Goal: Task Accomplishment & Management: Manage account settings

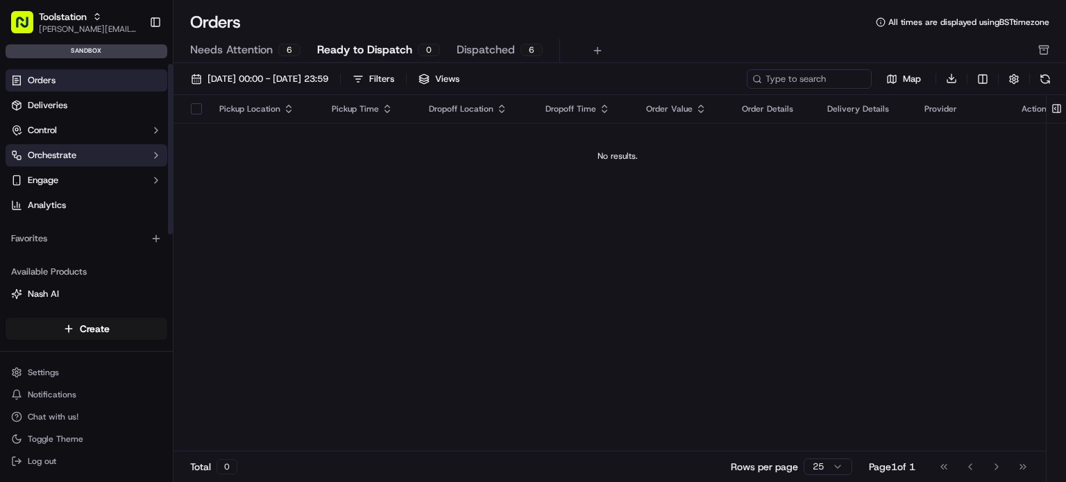
click at [79, 149] on button "Orchestrate" at bounding box center [87, 155] width 162 height 22
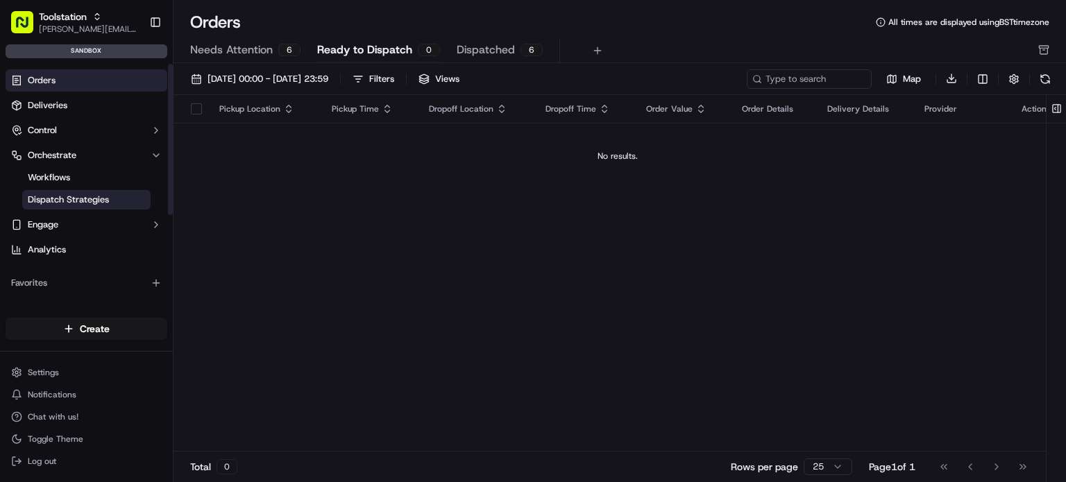
click at [80, 196] on span "Dispatch Strategies" at bounding box center [68, 200] width 81 height 12
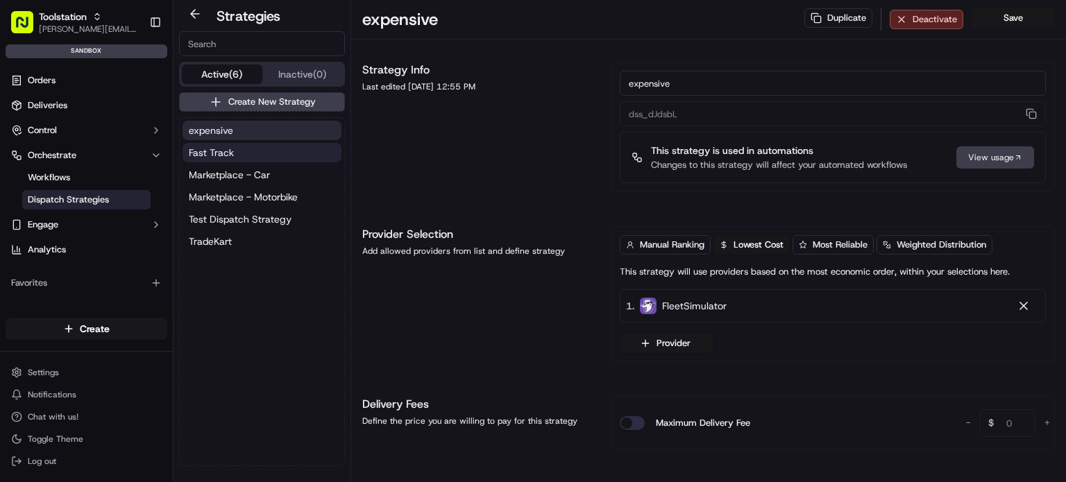
click at [275, 155] on button "Fast Track" at bounding box center [261, 152] width 159 height 19
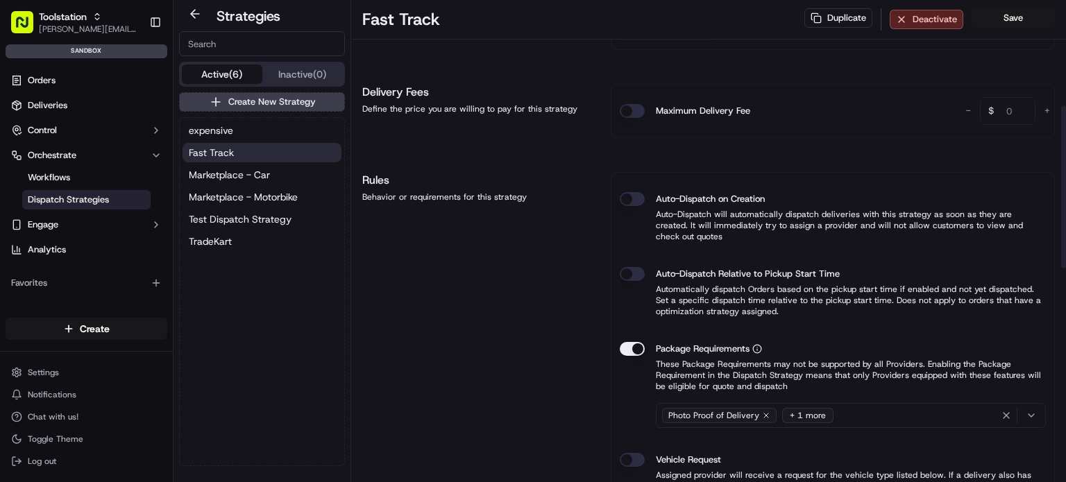
scroll to position [347, 0]
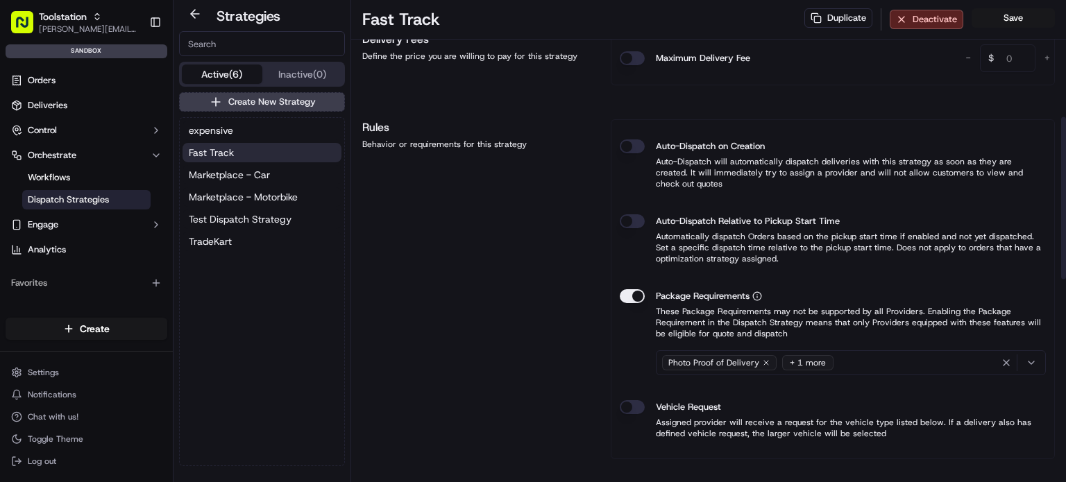
click at [808, 355] on div "+ 1 more" at bounding box center [807, 362] width 51 height 15
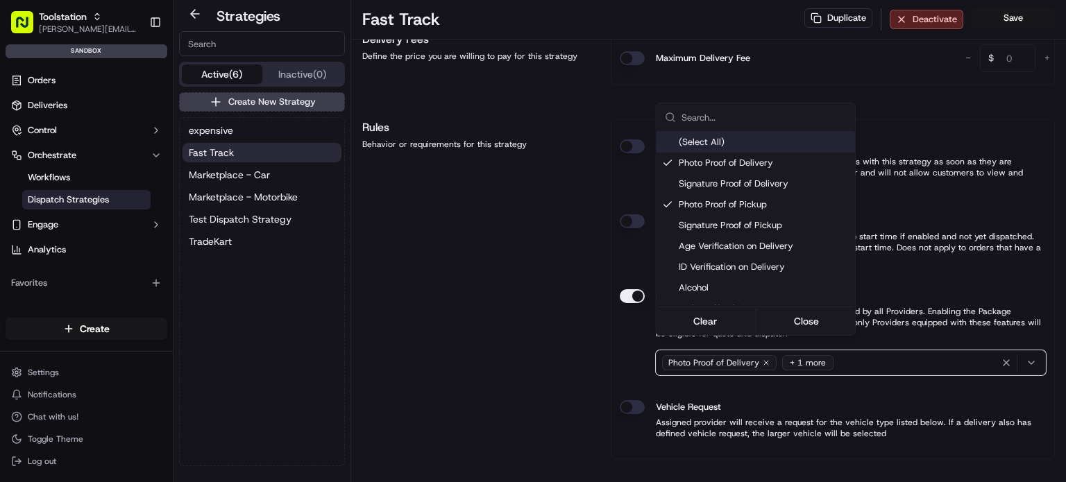
click at [522, 323] on html "Toolstation joao.alpuim@hackandcraft.com Toggle Sidebar sandbox Orders Deliveri…" at bounding box center [533, 241] width 1066 height 482
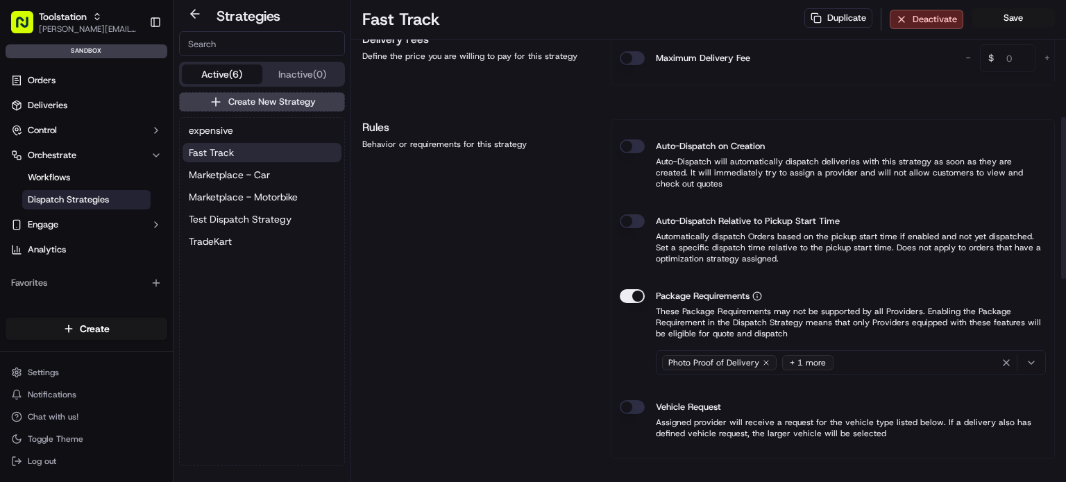
click at [623, 146] on button "Auto-Dispatch on Creation" at bounding box center [632, 146] width 25 height 14
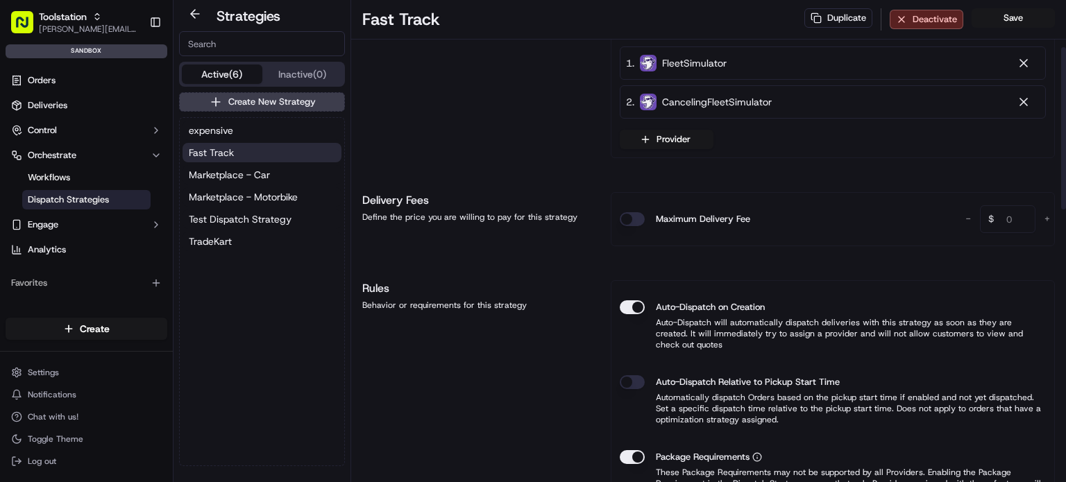
scroll to position [208, 0]
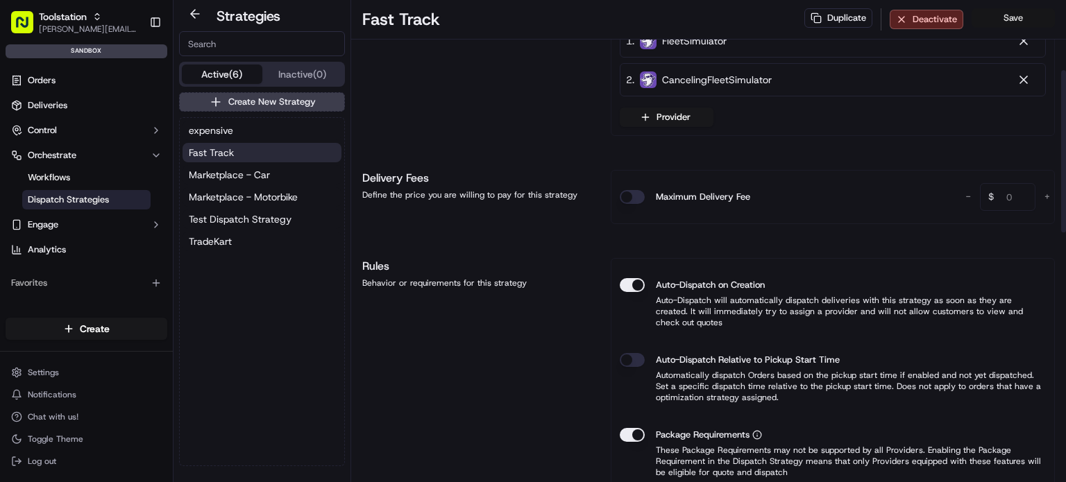
click at [1006, 17] on button "Save" at bounding box center [1012, 17] width 83 height 19
click at [75, 369] on html "Toolstation joao.alpuim@hackandcraft.com Toggle Sidebar sandbox Orders Deliveri…" at bounding box center [533, 241] width 1066 height 482
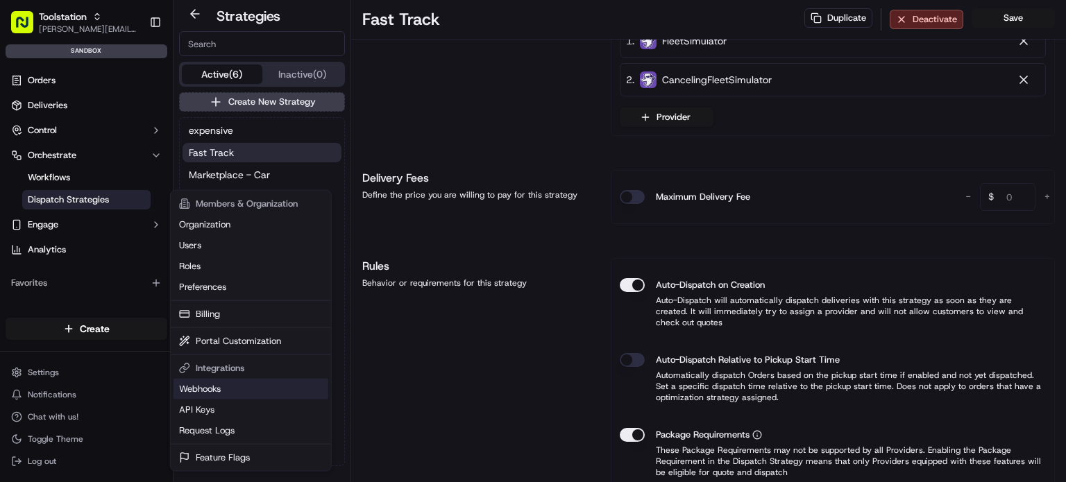
click at [222, 382] on link "Webhooks" at bounding box center [250, 389] width 155 height 21
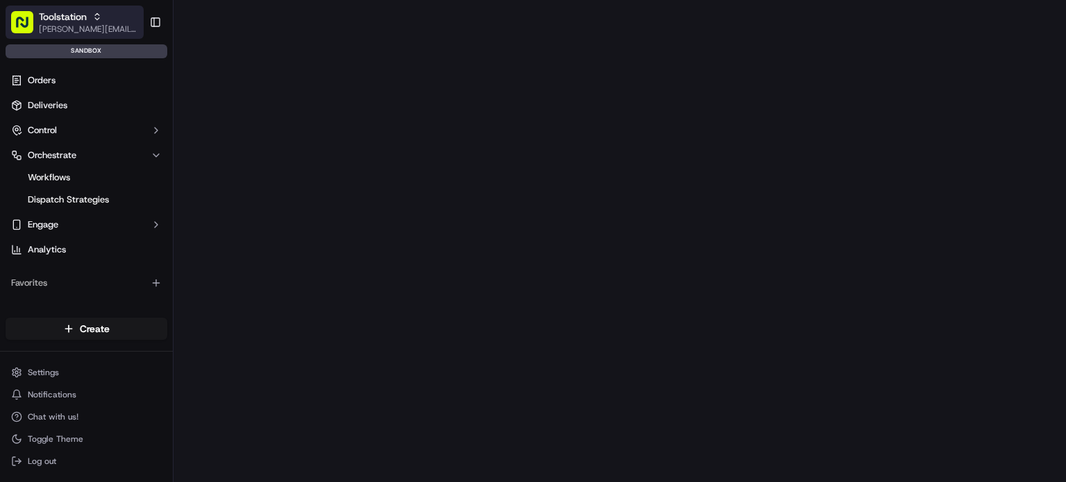
click at [103, 26] on span "[PERSON_NAME][EMAIL_ADDRESS][DOMAIN_NAME]" at bounding box center [88, 29] width 99 height 11
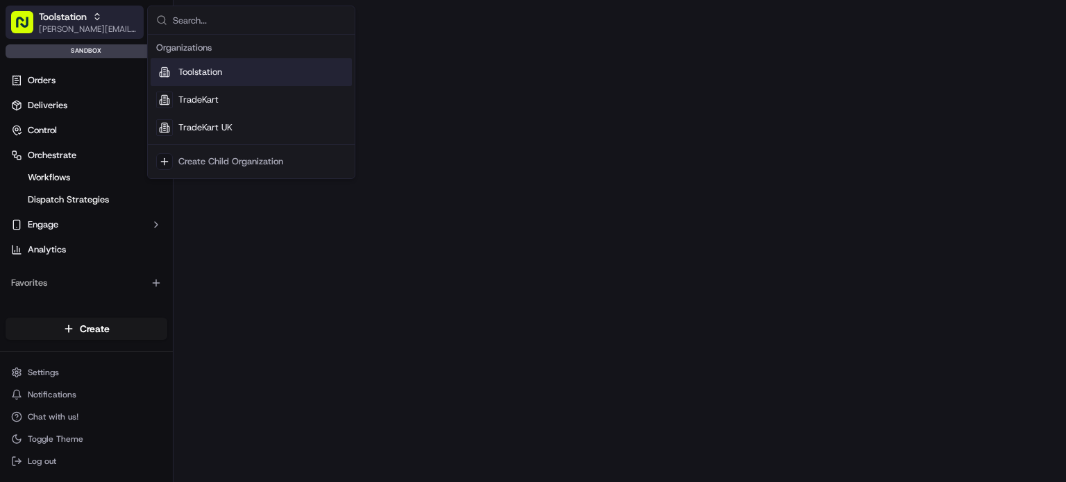
click at [101, 31] on span "[PERSON_NAME][EMAIL_ADDRESS][DOMAIN_NAME]" at bounding box center [88, 29] width 99 height 11
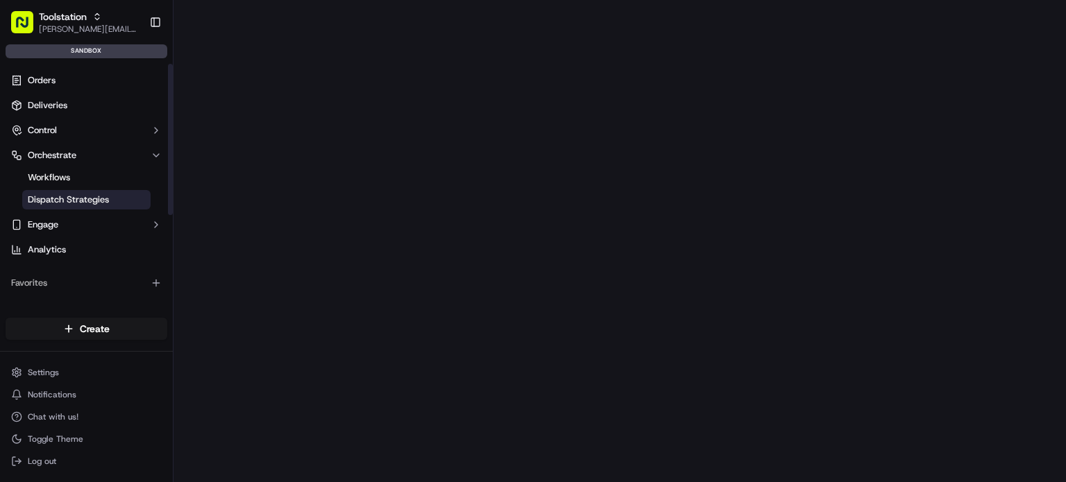
click at [96, 203] on span "Dispatch Strategies" at bounding box center [68, 200] width 81 height 12
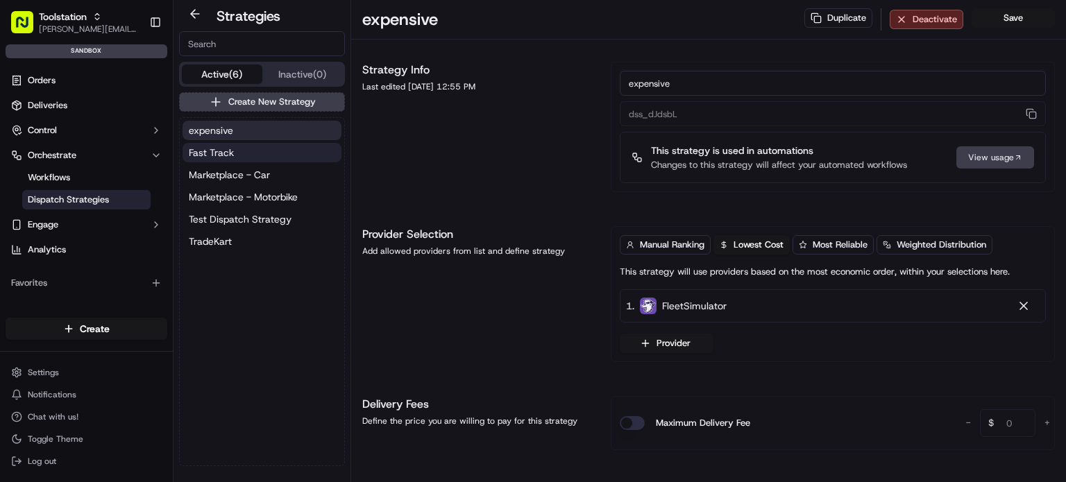
click at [261, 154] on button "Fast Track" at bounding box center [261, 152] width 159 height 19
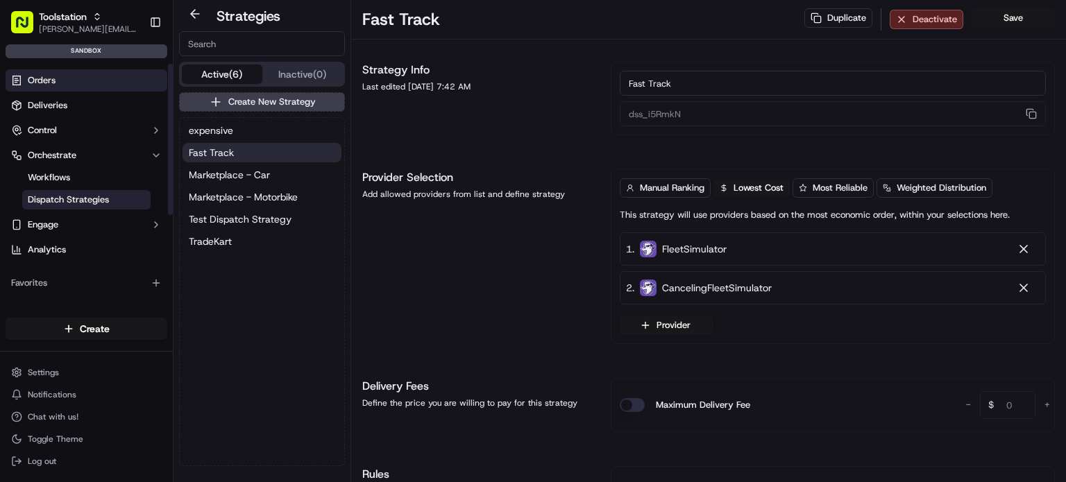
click at [69, 88] on link "Orders" at bounding box center [87, 80] width 162 height 22
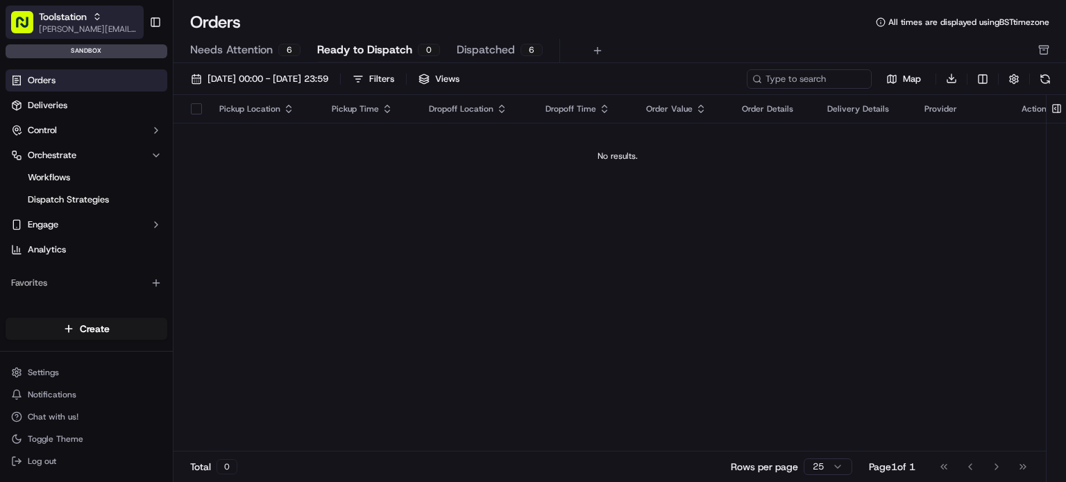
click at [110, 30] on span "[PERSON_NAME][EMAIL_ADDRESS][DOMAIN_NAME]" at bounding box center [88, 29] width 99 height 11
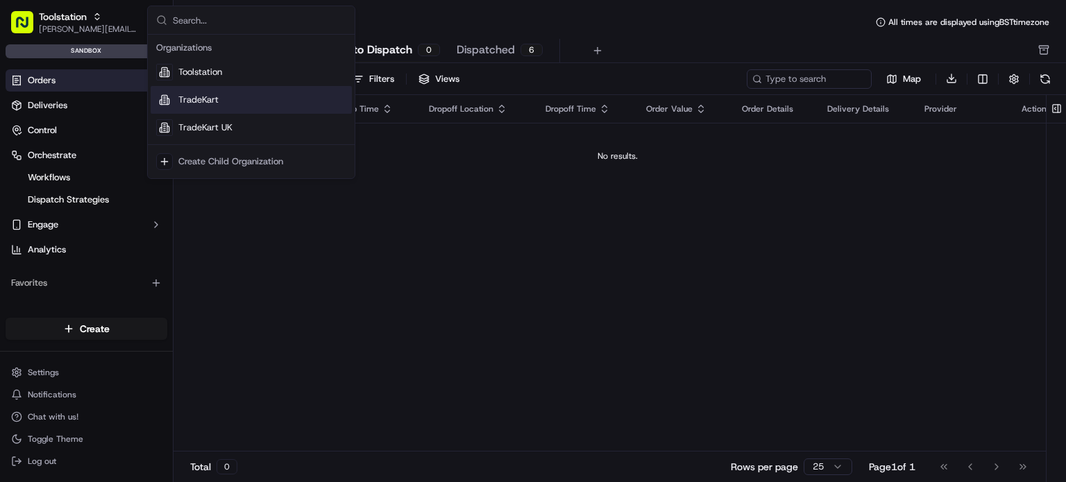
click at [230, 103] on div "TradeKart" at bounding box center [251, 100] width 201 height 28
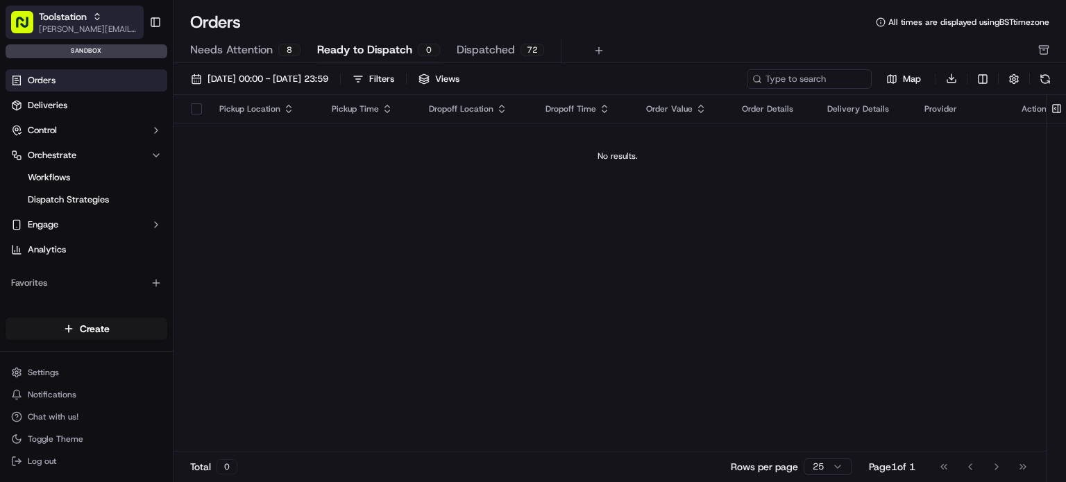
click at [109, 28] on span "[PERSON_NAME][EMAIL_ADDRESS][DOMAIN_NAME]" at bounding box center [88, 29] width 99 height 11
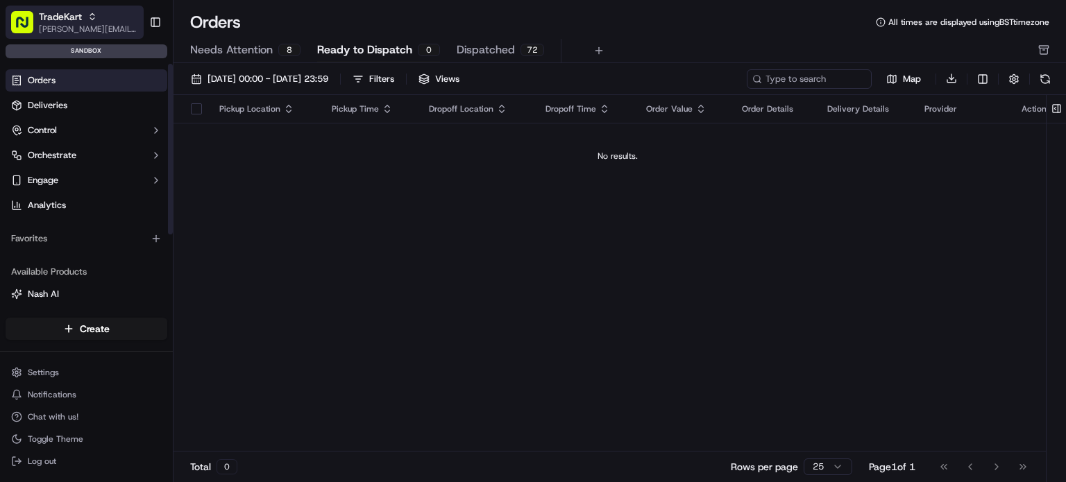
click at [114, 27] on span "[PERSON_NAME][EMAIL_ADDRESS][DOMAIN_NAME]" at bounding box center [88, 29] width 99 height 11
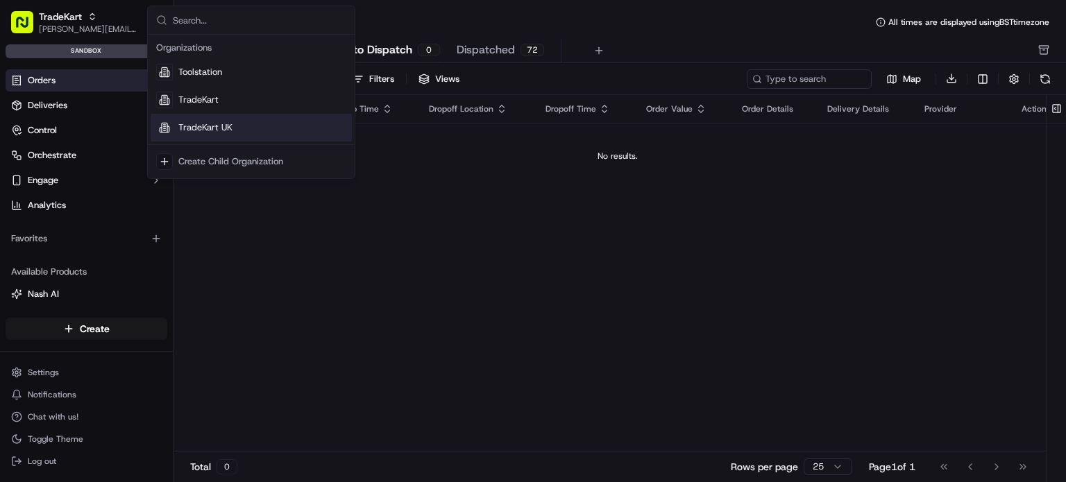
click at [193, 128] on span "TradeKart UK" at bounding box center [205, 127] width 54 height 12
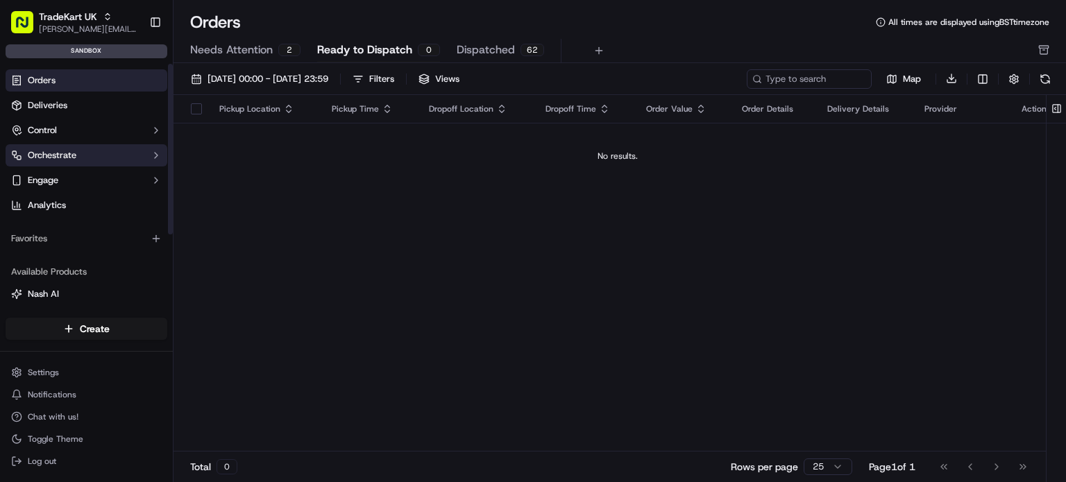
click at [92, 160] on button "Orchestrate" at bounding box center [87, 155] width 162 height 22
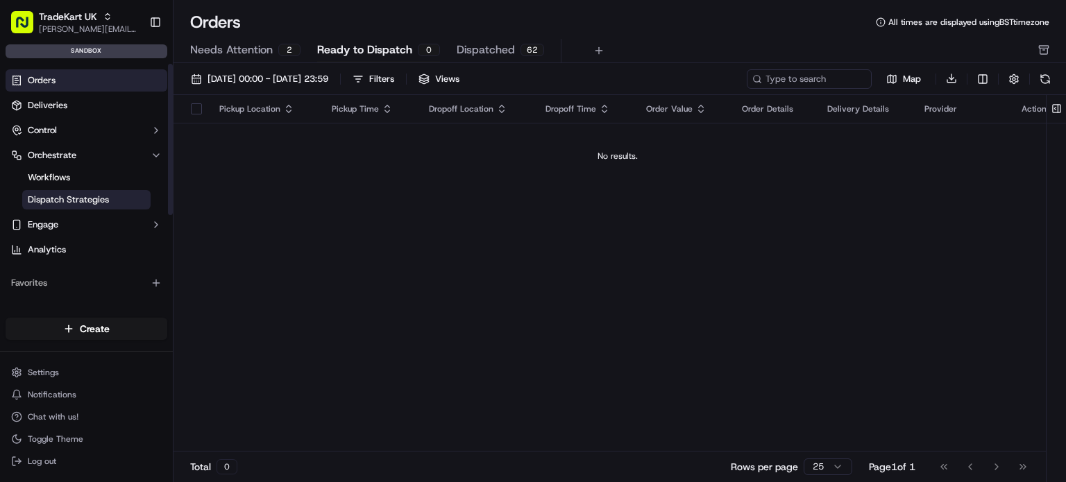
click at [90, 199] on span "Dispatch Strategies" at bounding box center [68, 200] width 81 height 12
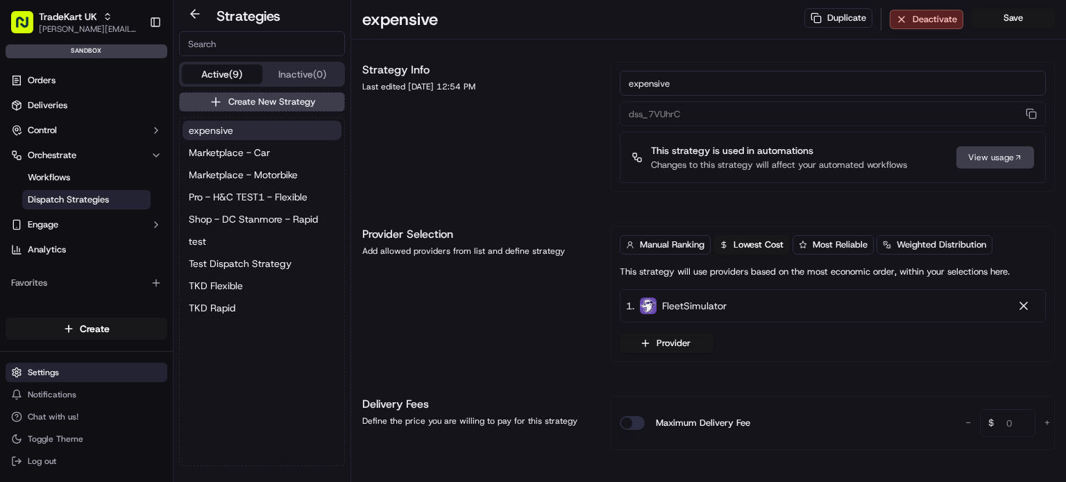
click at [79, 377] on html "TradeKart UK joao.alpuim@hackandcraft.com Toggle Sidebar sandbox Orders Deliver…" at bounding box center [533, 241] width 1066 height 482
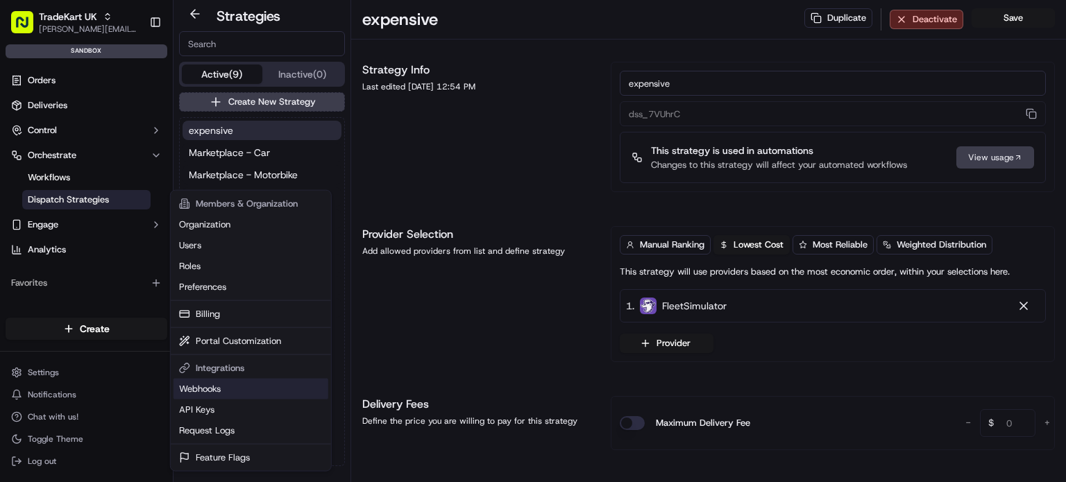
click at [225, 390] on link "Webhooks" at bounding box center [250, 389] width 155 height 21
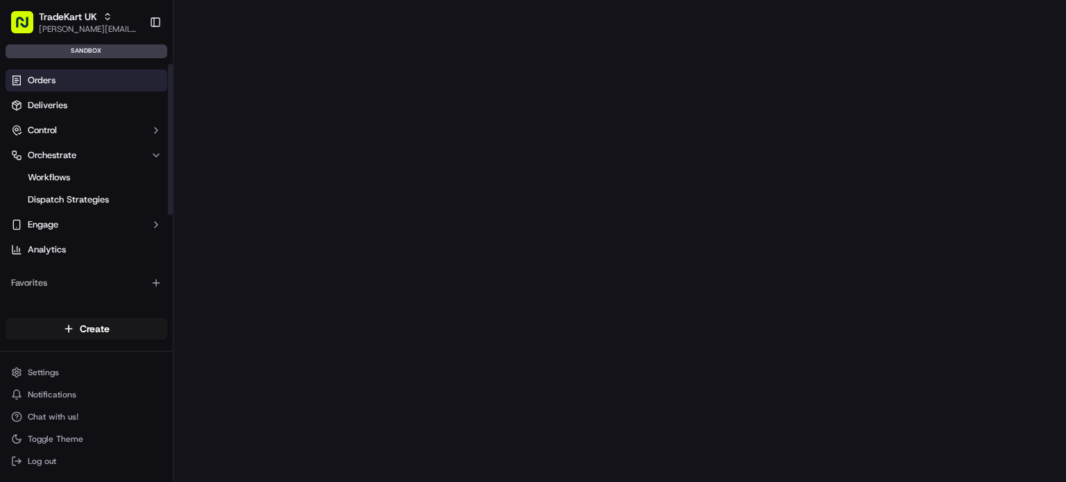
click at [94, 77] on link "Orders" at bounding box center [87, 80] width 162 height 22
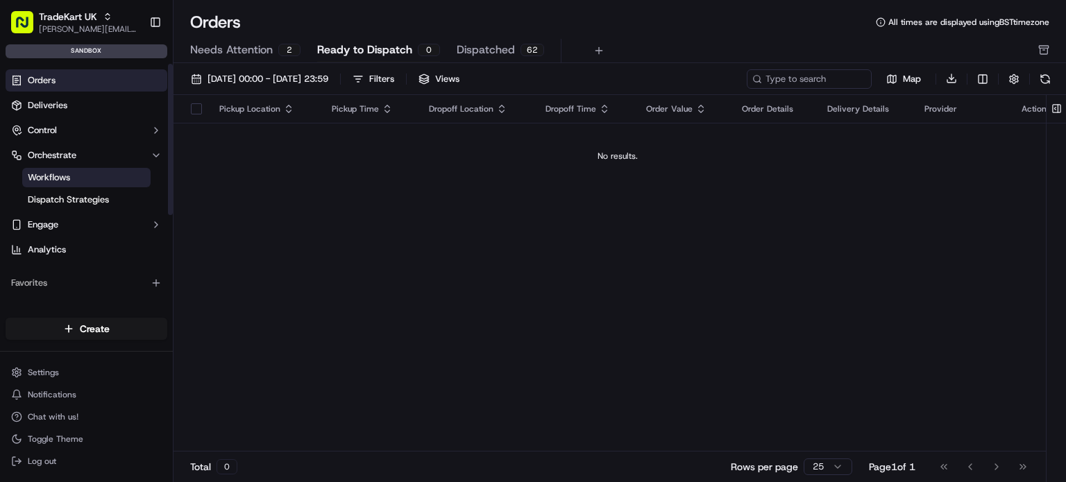
click at [67, 178] on span "Workflows" at bounding box center [49, 177] width 42 height 12
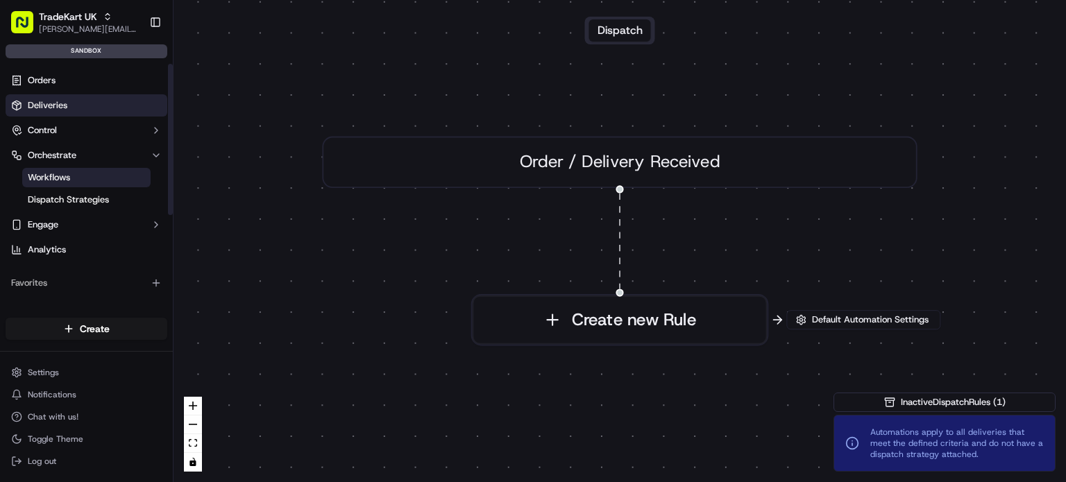
click at [65, 113] on link "Deliveries" at bounding box center [87, 105] width 162 height 22
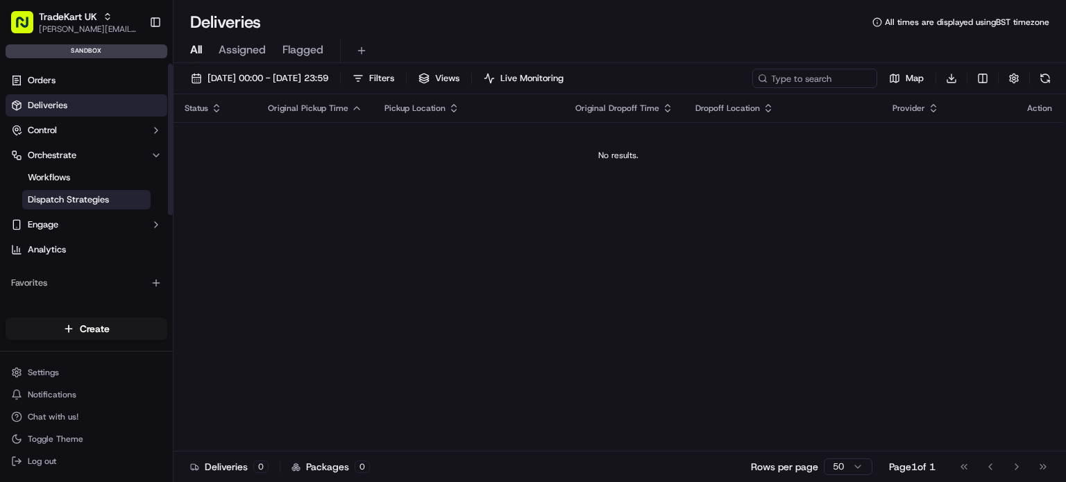
click at [63, 206] on link "Dispatch Strategies" at bounding box center [86, 199] width 128 height 19
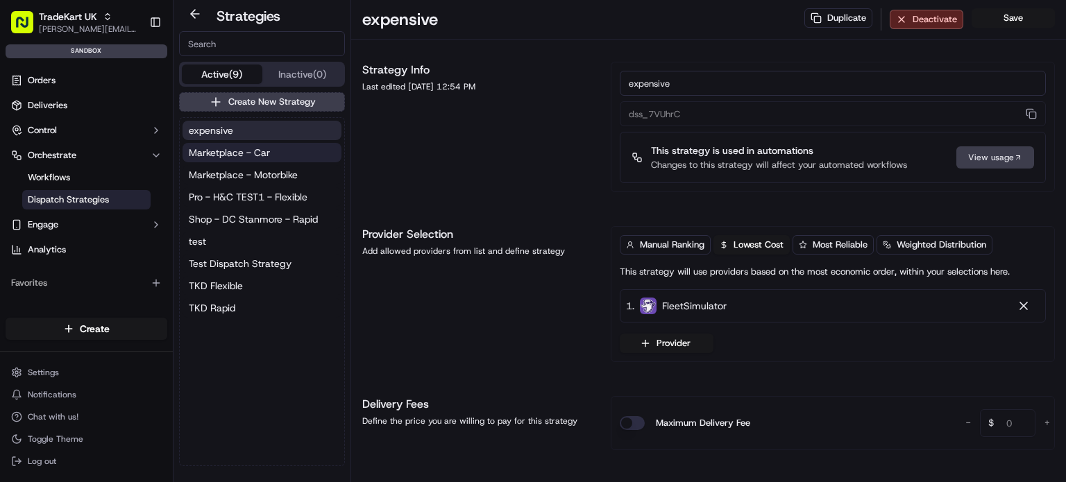
click at [261, 156] on span "Marketplace - Car" at bounding box center [229, 153] width 81 height 14
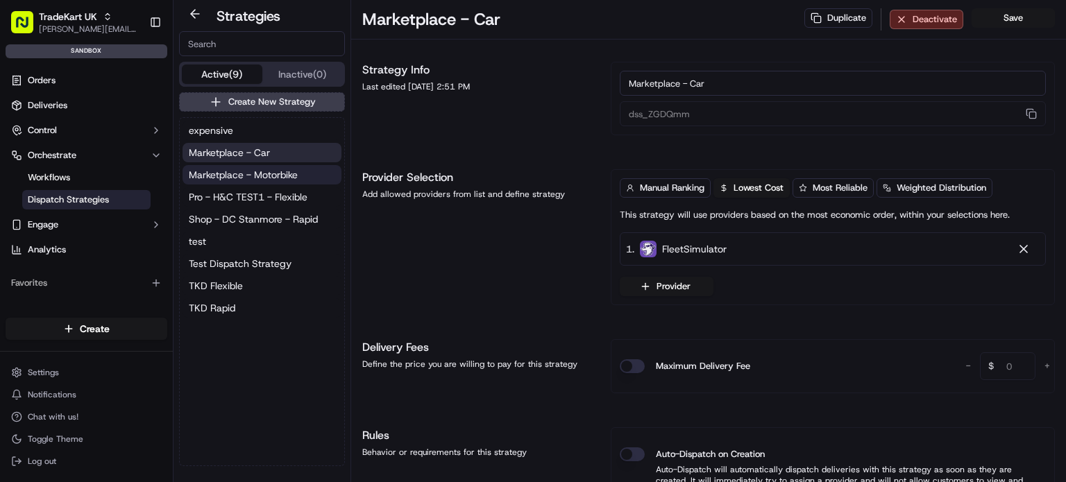
click at [253, 180] on span "Marketplace - Motorbike" at bounding box center [243, 175] width 109 height 14
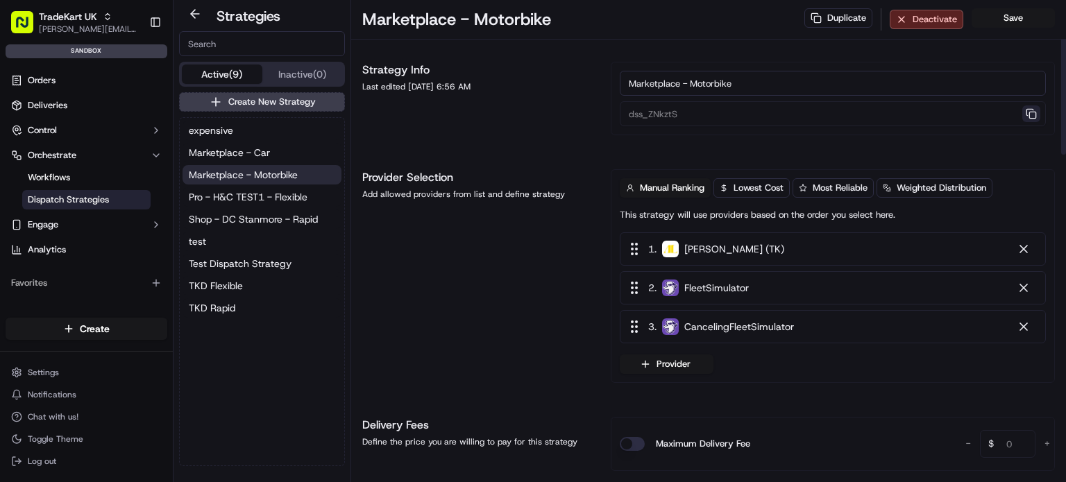
click at [1029, 114] on button "button" at bounding box center [1031, 113] width 18 height 17
click at [1034, 116] on button "button" at bounding box center [1031, 113] width 18 height 17
click at [89, 78] on link "Orders" at bounding box center [87, 80] width 162 height 22
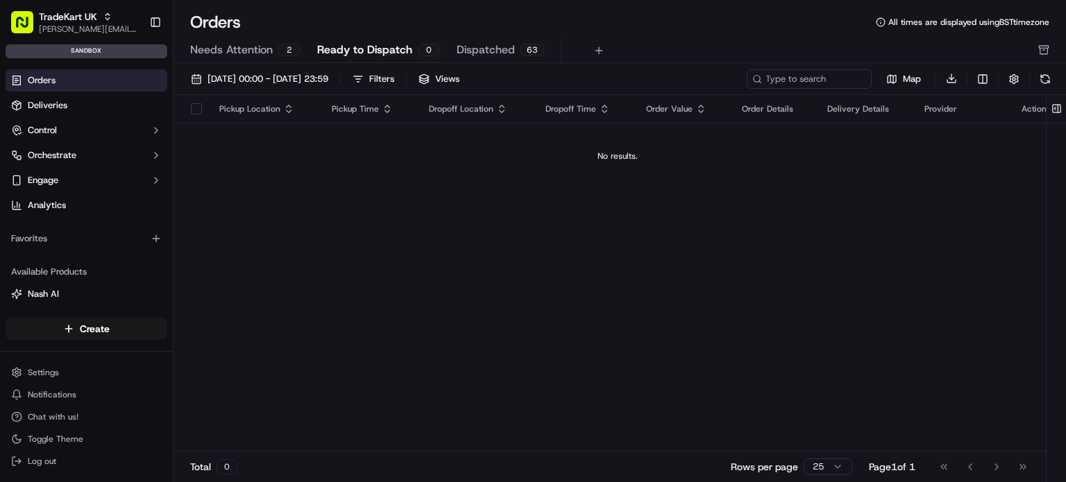
click at [280, 49] on div "2" at bounding box center [289, 50] width 22 height 12
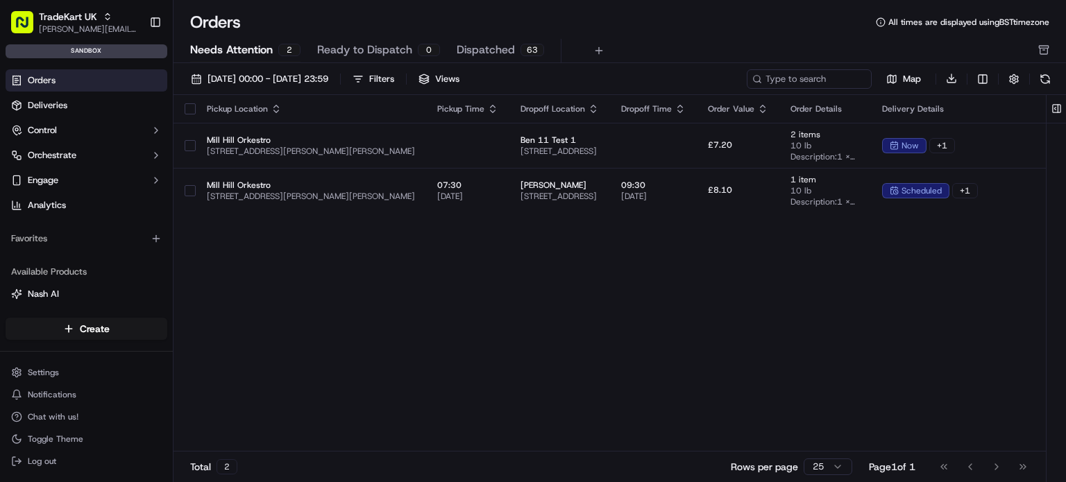
click at [380, 37] on div "Orders All times are displayed using BST timezone Needs Attention 2 Ready to Di…" at bounding box center [619, 37] width 892 height 52
click at [374, 52] on span "Ready to Dispatch" at bounding box center [364, 50] width 95 height 17
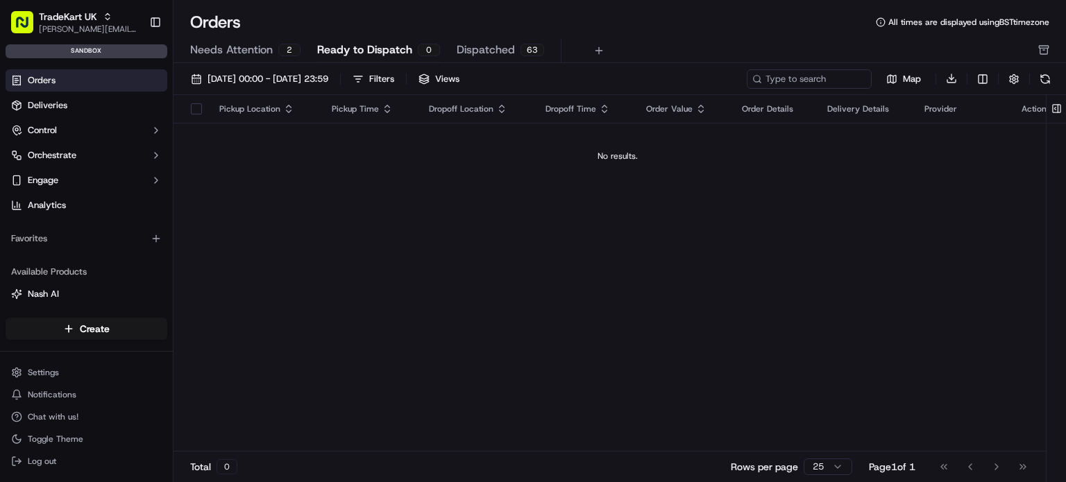
click at [472, 63] on div "01/09/2025 00:00 - 30/09/2025 23:59 Filters Views Map Download Pickup Location …" at bounding box center [619, 277] width 892 height 429
click at [480, 49] on span "Dispatched" at bounding box center [486, 50] width 58 height 17
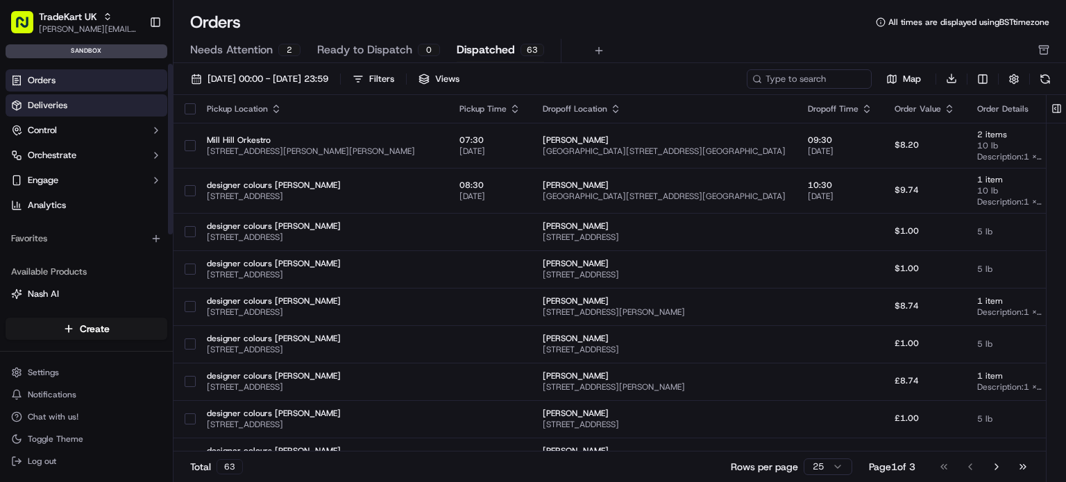
click at [86, 96] on link "Deliveries" at bounding box center [87, 105] width 162 height 22
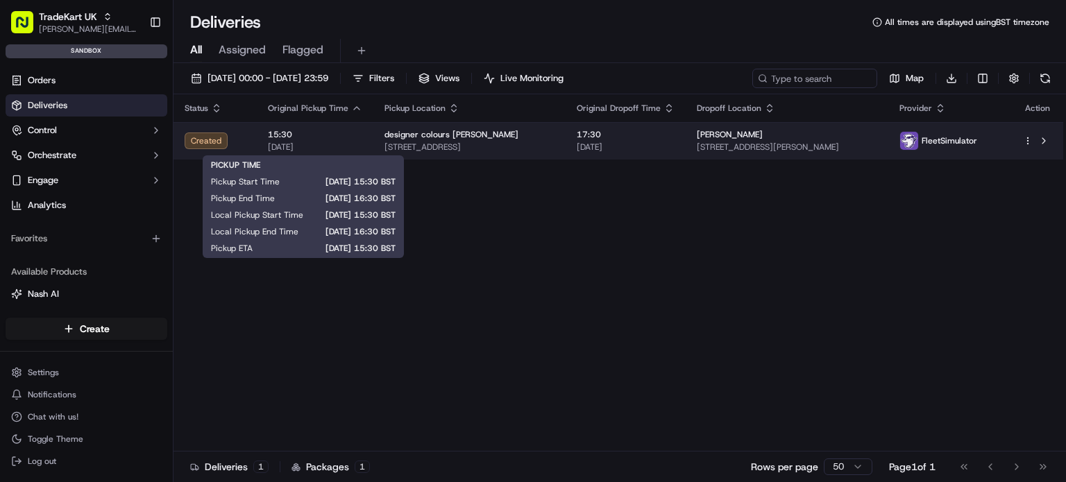
click at [339, 151] on span "19/09/2025" at bounding box center [315, 147] width 94 height 11
